Goal: Use online tool/utility: Use online tool/utility

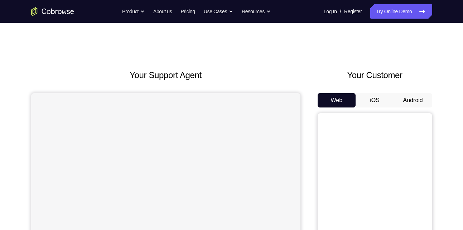
click at [407, 102] on button "Android" at bounding box center [413, 100] width 38 height 14
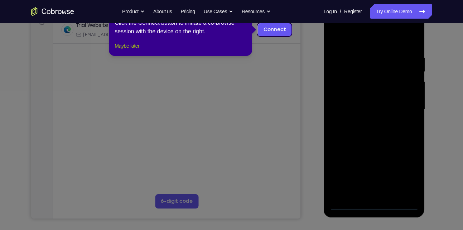
click at [133, 50] on button "Maybe later" at bounding box center [127, 46] width 25 height 9
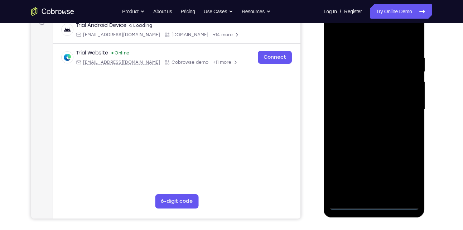
click at [374, 205] on div at bounding box center [374, 109] width 90 height 200
click at [406, 171] on div at bounding box center [374, 109] width 90 height 200
click at [337, 27] on div at bounding box center [374, 109] width 90 height 200
click at [340, 92] on div at bounding box center [374, 109] width 90 height 200
click at [352, 108] on div at bounding box center [374, 109] width 90 height 200
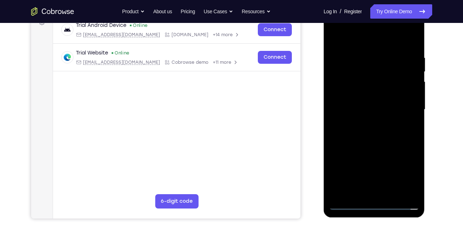
click at [350, 103] on div at bounding box center [374, 109] width 90 height 200
click at [358, 119] on div at bounding box center [374, 109] width 90 height 200
click at [370, 125] on div at bounding box center [374, 109] width 90 height 200
click at [414, 103] on div at bounding box center [374, 109] width 90 height 200
click at [339, 105] on div at bounding box center [374, 109] width 90 height 200
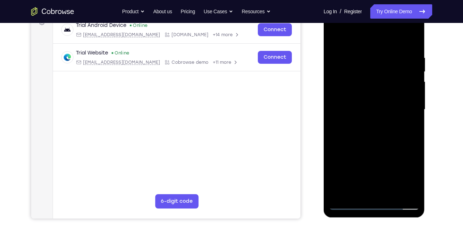
click at [368, 115] on div at bounding box center [374, 109] width 90 height 200
click at [369, 191] on div at bounding box center [374, 109] width 90 height 200
click at [386, 119] on div at bounding box center [374, 109] width 90 height 200
click at [397, 47] on div at bounding box center [374, 109] width 90 height 200
click at [380, 71] on div at bounding box center [374, 109] width 90 height 200
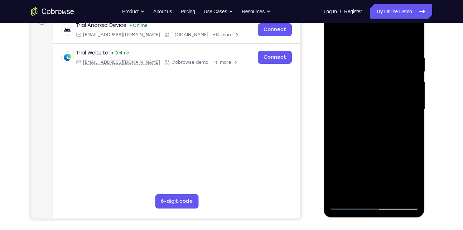
click at [335, 37] on div at bounding box center [374, 109] width 90 height 200
click at [336, 35] on div at bounding box center [374, 109] width 90 height 200
click at [336, 58] on div at bounding box center [374, 109] width 90 height 200
click at [354, 159] on div at bounding box center [374, 109] width 90 height 200
click at [347, 203] on div at bounding box center [374, 109] width 90 height 200
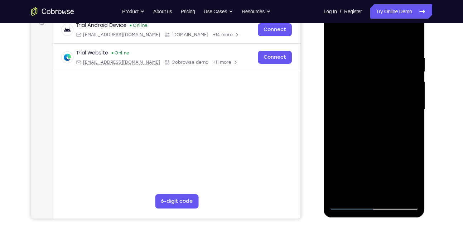
click at [403, 26] on div at bounding box center [374, 109] width 90 height 200
click at [335, 27] on div at bounding box center [374, 109] width 90 height 200
click at [407, 106] on div at bounding box center [374, 109] width 90 height 200
click at [368, 123] on div at bounding box center [374, 109] width 90 height 200
click at [364, 148] on div at bounding box center [374, 109] width 90 height 200
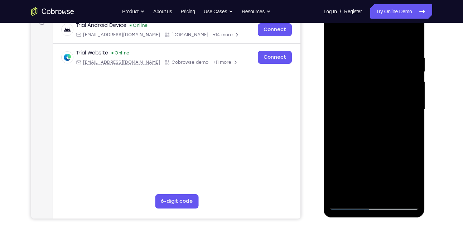
click at [359, 103] on div at bounding box center [374, 109] width 90 height 200
click at [364, 91] on div at bounding box center [374, 109] width 90 height 200
click at [352, 79] on div at bounding box center [374, 109] width 90 height 200
click at [368, 127] on div at bounding box center [374, 109] width 90 height 200
click at [332, 36] on div at bounding box center [374, 109] width 90 height 200
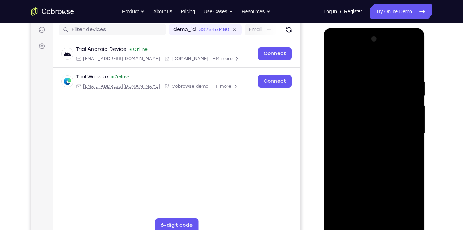
scroll to position [90, 0]
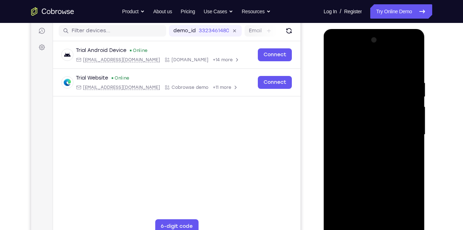
click at [403, 51] on div at bounding box center [374, 134] width 90 height 200
click at [415, 92] on div at bounding box center [374, 134] width 90 height 200
click at [336, 51] on div at bounding box center [374, 134] width 90 height 200
click at [407, 131] on div at bounding box center [374, 134] width 90 height 200
click at [367, 148] on div at bounding box center [374, 134] width 90 height 200
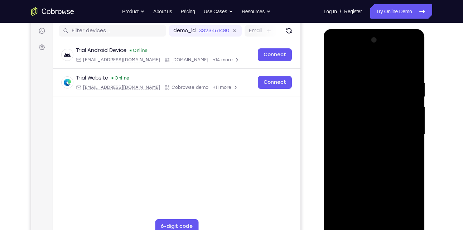
click at [358, 128] on div at bounding box center [374, 134] width 90 height 200
click at [348, 121] on div at bounding box center [374, 134] width 90 height 200
click at [357, 133] on div at bounding box center [374, 134] width 90 height 200
click at [371, 151] on div at bounding box center [374, 134] width 90 height 200
click at [358, 146] on div at bounding box center [374, 134] width 90 height 200
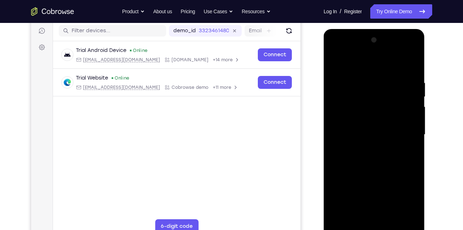
click at [412, 118] on div at bounding box center [374, 134] width 90 height 200
click at [338, 122] on div at bounding box center [374, 134] width 90 height 200
click at [368, 132] on div at bounding box center [374, 134] width 90 height 200
click at [374, 176] on div at bounding box center [374, 134] width 90 height 200
click at [368, 130] on div at bounding box center [374, 134] width 90 height 200
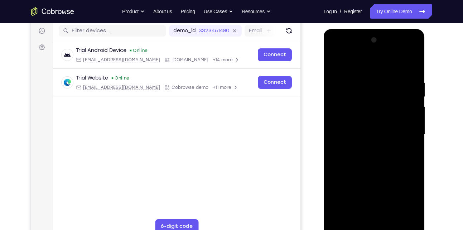
click at [406, 62] on div at bounding box center [374, 134] width 90 height 200
click at [334, 64] on div at bounding box center [374, 134] width 90 height 200
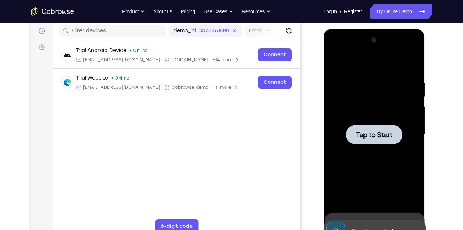
click at [378, 141] on div at bounding box center [374, 134] width 57 height 19
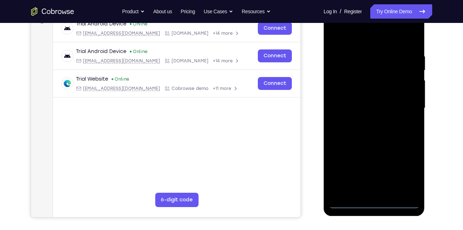
scroll to position [120, 0]
